Goal: Use online tool/utility: Utilize a website feature to perform a specific function

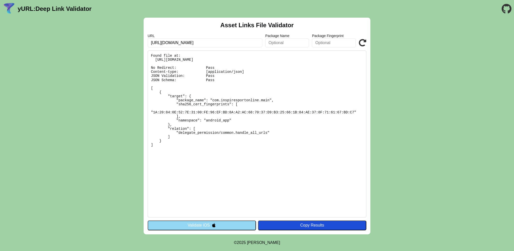
drag, startPoint x: 139, startPoint y: 102, endPoint x: 143, endPoint y: 92, distance: 10.5
click at [139, 102] on div "Asset Links File Validator URL [URL][DOMAIN_NAME] Package Name Package Fingerpr…" at bounding box center [257, 126] width 514 height 217
drag, startPoint x: 209, startPoint y: 41, endPoint x: 139, endPoint y: 43, distance: 70.1
click at [139, 42] on div "Asset Links File Validator URL [URL][DOMAIN_NAME] Package Name Package Fingerpr…" at bounding box center [257, 126] width 514 height 217
paste input "[DOMAIN_NAME]"
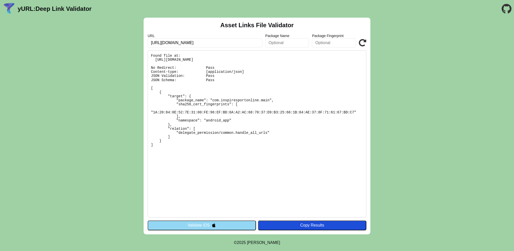
type input "[URL][DOMAIN_NAME]"
click button "Validate" at bounding box center [0, 0] width 0 height 0
click at [212, 224] on img at bounding box center [214, 225] width 4 height 4
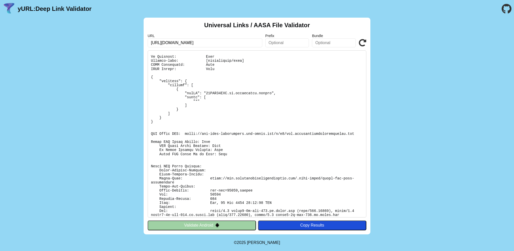
scroll to position [17, 0]
